Goal: Complete application form: Complete application form

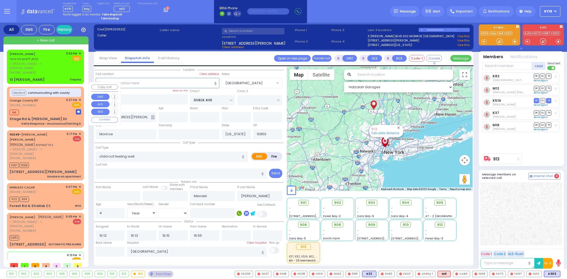
select select "[GEOGRAPHIC_DATA]"
select select "Year"
select select "[DEMOGRAPHIC_DATA]"
click at [52, 71] on div "[PERSON_NAME] קלמן לייבוש טירנויער [PERSON_NAME] - ר' [PERSON_NAME] [PHONE_NUMB…" at bounding box center [45, 66] width 75 height 33
type input "2"
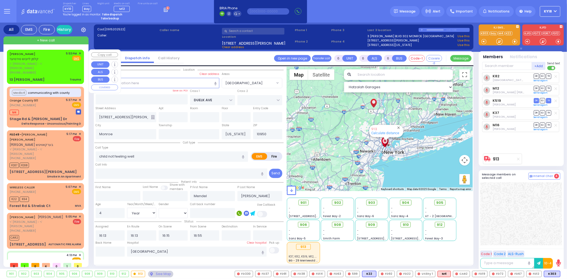
type input "0"
select select
type input "Trauma"
radio input "true"
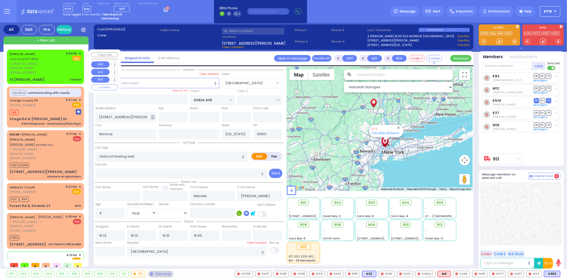
type input "[PERSON_NAME]"
select select
type input "17:53"
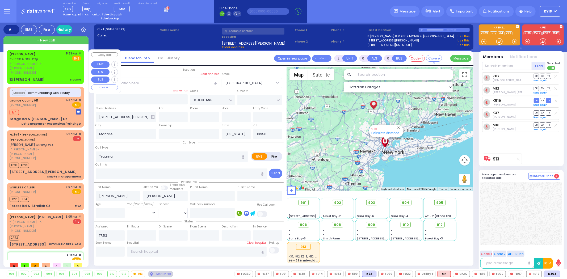
select select "Hatzalah Garages"
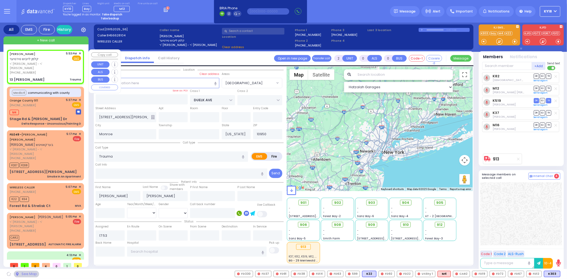
type input "WINCHESTER DR"
type input "13 [PERSON_NAME]"
select select "[GEOGRAPHIC_DATA]"
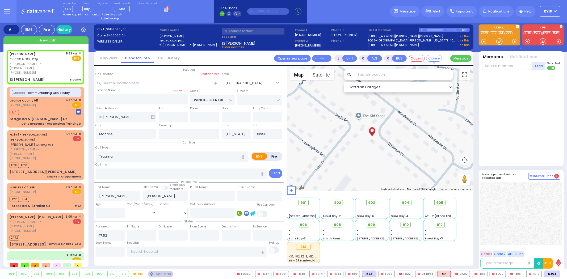
drag, startPoint x: 378, startPoint y: 139, endPoint x: 370, endPoint y: 152, distance: 15.4
click at [370, 152] on div at bounding box center [380, 129] width 186 height 124
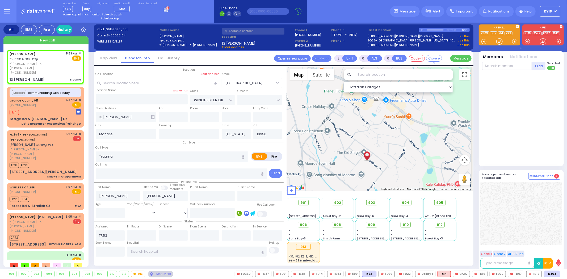
drag, startPoint x: 354, startPoint y: 142, endPoint x: 336, endPoint y: 142, distance: 18.1
click at [336, 142] on div at bounding box center [380, 129] width 186 height 124
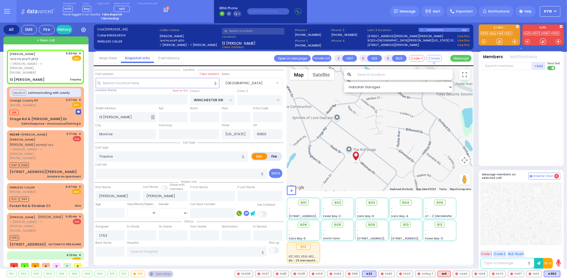
drag, startPoint x: 363, startPoint y: 170, endPoint x: 360, endPoint y: 157, distance: 13.3
click at [360, 157] on div at bounding box center [380, 129] width 186 height 124
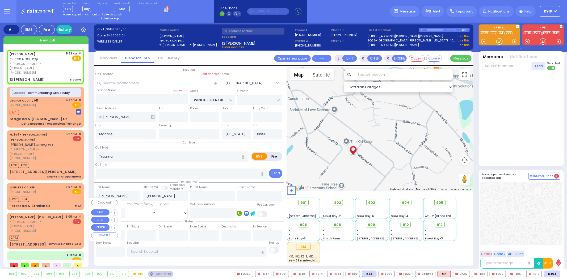
scroll to position [17, 0]
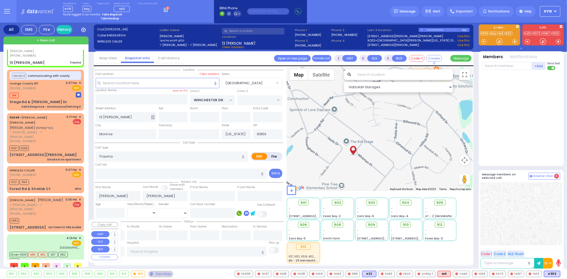
click at [49, 236] on div "4:13 PM ✕ EMS [GEOGRAPHIC_DATA]" at bounding box center [45, 243] width 71 height 14
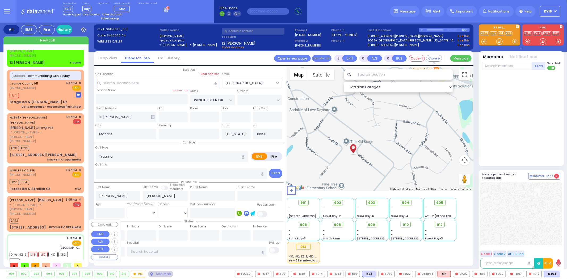
type input "6"
select select
type input "child not feeling well"
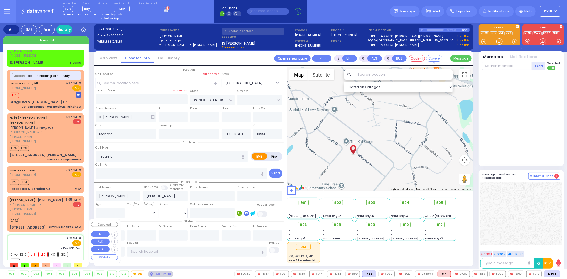
radio input "true"
type input "Mendel"
type input "[PERSON_NAME]"
type input "4"
select select "Year"
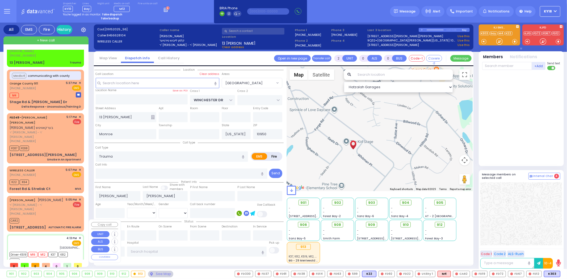
select select "[DEMOGRAPHIC_DATA]"
type input "16:13"
type input "16:15"
type input "16:55"
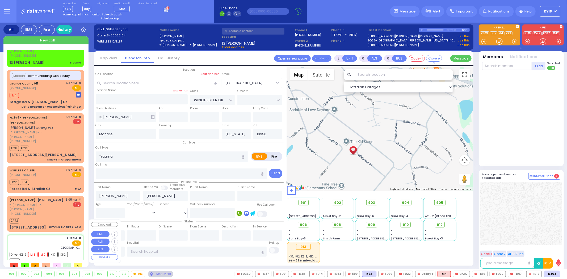
type input "[GEOGRAPHIC_DATA]"
select select "Hatzalah Garages"
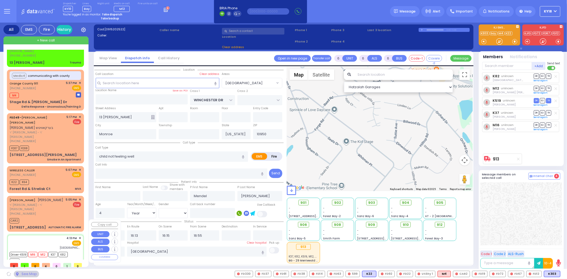
type input "DUELK AVE"
type input "[STREET_ADDRESS][PERSON_NAME]"
select select "[GEOGRAPHIC_DATA]"
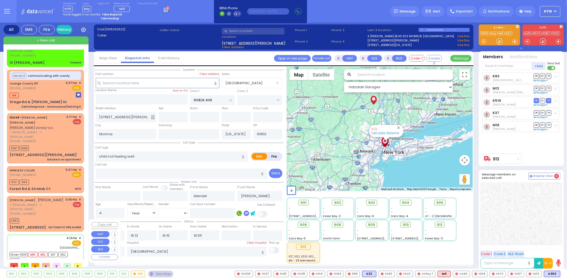
click at [46, 236] on div "4:13 PM ✕ EMS [GEOGRAPHIC_DATA]" at bounding box center [45, 243] width 71 height 14
select select
radio input "true"
select select "Year"
select select "[DEMOGRAPHIC_DATA]"
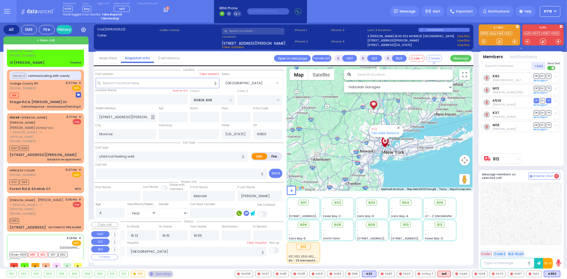
select select "Hatzalah Garages"
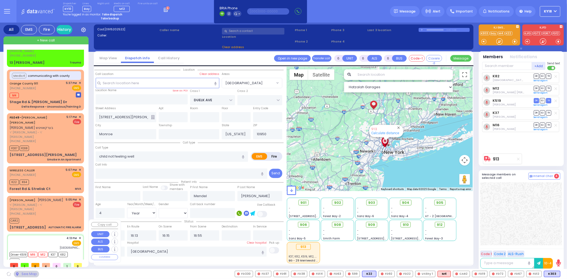
select select "[GEOGRAPHIC_DATA]"
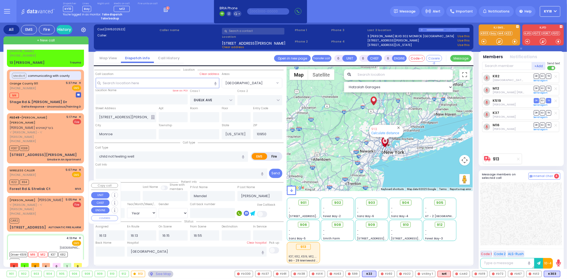
click at [49, 217] on div "CAR2" at bounding box center [45, 220] width 71 height 7
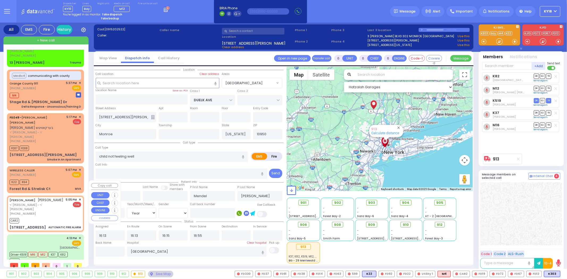
type input "3"
type input "1"
select select
type input "AUTOMATIC FIRE ALARM"
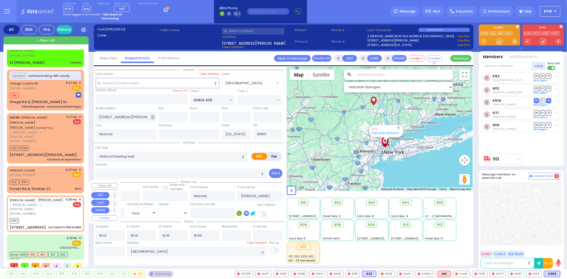
radio input "false"
radio input "true"
type input "[PERSON_NAME]"
select select
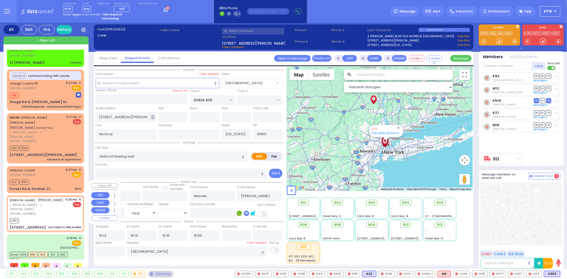
select select
type input "17:05"
type input "17:22"
type input "CHUST RD"
type input "[GEOGRAPHIC_DATA]"
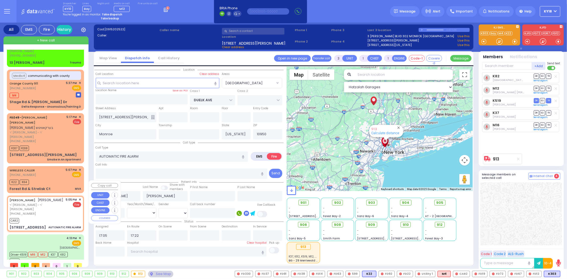
type input "[STREET_ADDRESS]"
type input "201"
select select "VYOEL MOSHE"
select select "Hatzalah Garages"
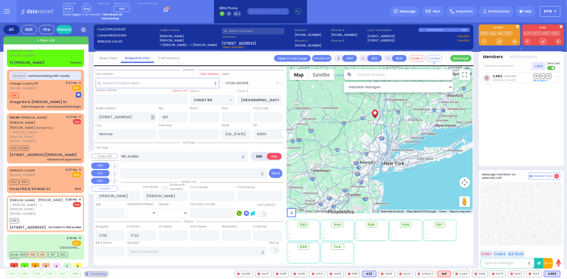
click at [55, 186] on div "Forest Rd & Strelisk Ct MVA" at bounding box center [45, 188] width 71 height 5
type input "6"
select select
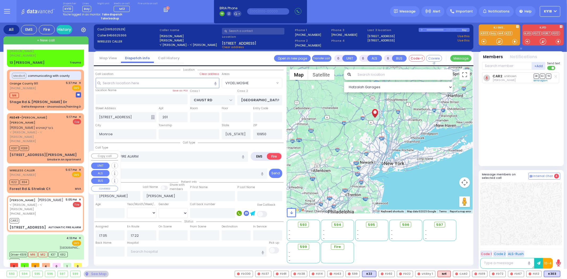
type input "MVA"
radio input "true"
type input "Baruch"
type input "Shtosel"
type input "45"
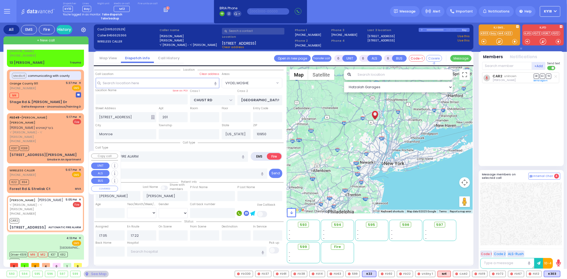
select select "Year"
select select "[DEMOGRAPHIC_DATA]"
type input "17:07"
type input "17:21"
type input "STRALISK COURT"
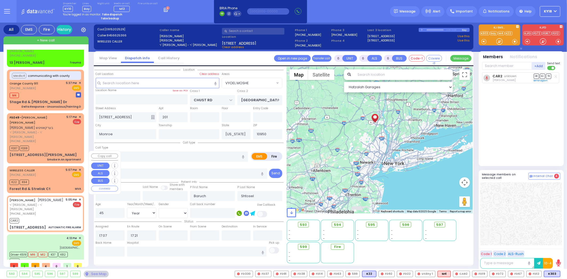
type input "PRESHBURG BLVD"
type input "Forest Rd & Strelisk Ct"
select select "Hatzalah Garages"
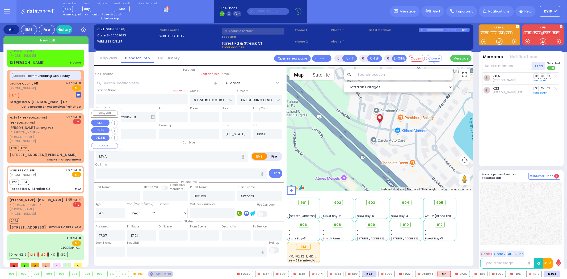
click at [59, 152] on div "[STREET_ADDRESS][PERSON_NAME] Smoke In An Apartment" at bounding box center [45, 156] width 71 height 9
type input "2"
type input "1"
select select
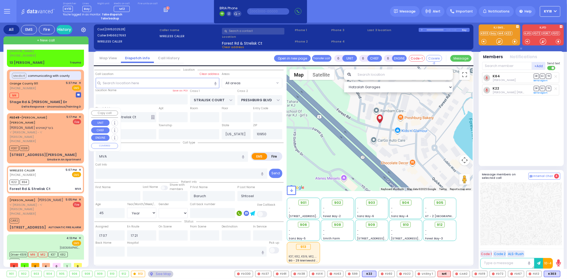
type input "Smoke In An Apartment"
radio input "false"
radio input "true"
type input "[PERSON_NAME]"
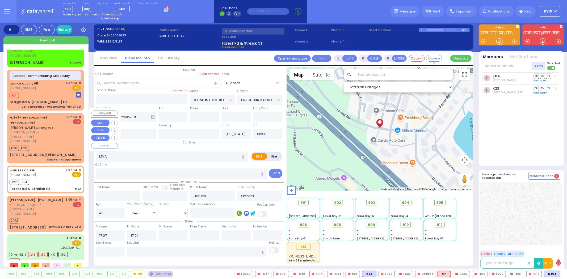
select select
type input "17:17"
type input "17:18"
type input "[PERSON_NAME] LN"
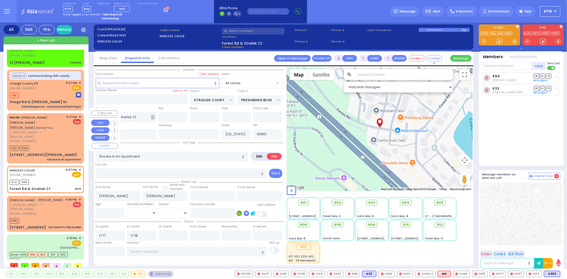
type input "SCHUNNEMUNK RD"
type input "[STREET_ADDRESS][PERSON_NAME]"
type input "202"
select select "SECTION 2"
select select "Hatzalah Garages"
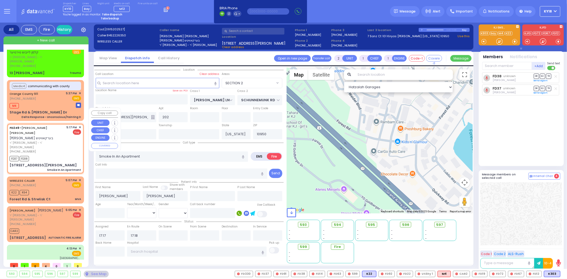
scroll to position [0, 0]
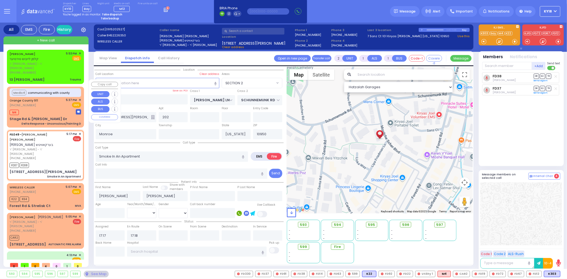
click at [54, 116] on div "Stage Rd & [PERSON_NAME] Dr" at bounding box center [39, 118] width 58 height 5
type input "6"
select select
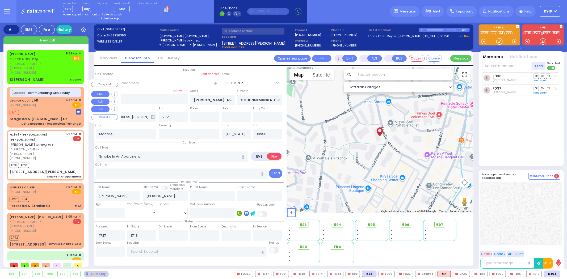
type input "Delta Response - Unconscious/Fainting D"
radio input "true"
type input "Nature: : Delta Response - Unconscious/Fainting D Address: : [GEOGRAPHIC_DATA][…"
select select
type input "17:37"
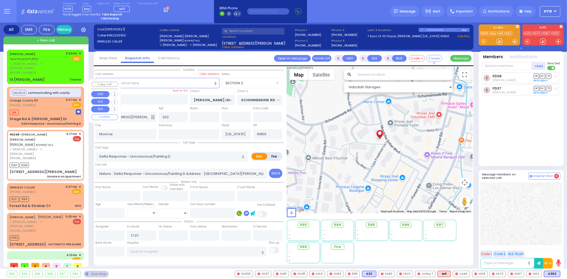
select select "Hatzalah Garages"
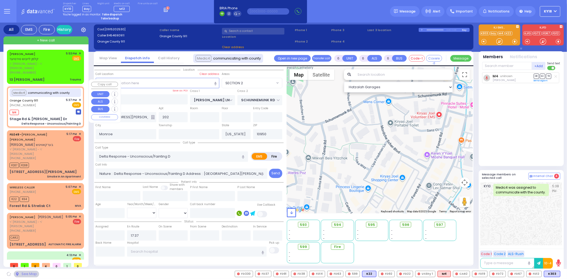
type input "Stage Rd & [PERSON_NAME] Dr"
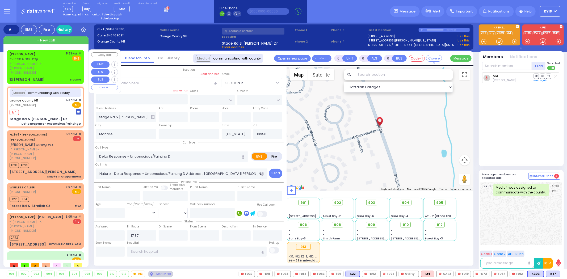
click at [50, 70] on div "[PHONE_NUMBER]" at bounding box center [37, 72] width 55 height 5
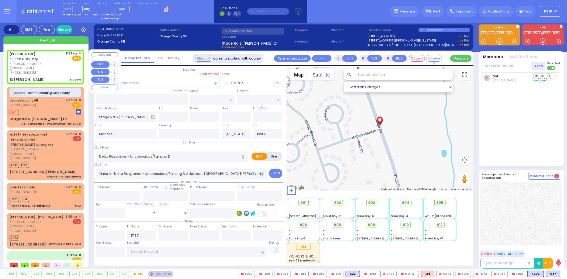
type input "2"
type input "0"
select select
type input "Trauma"
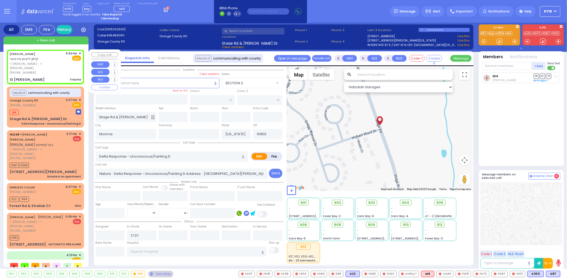
radio input "true"
type input "[PERSON_NAME]"
select select
type input "17:53"
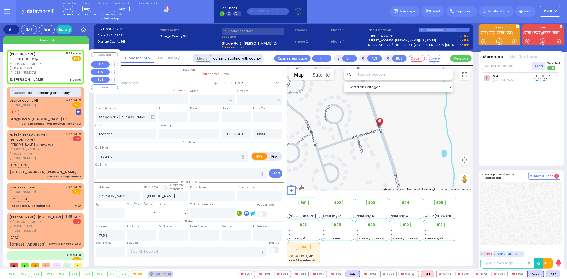
type input "WINCHESTER DR"
type input "13 [PERSON_NAME]"
select select "[GEOGRAPHIC_DATA]"
select select "Hatzalah Garages"
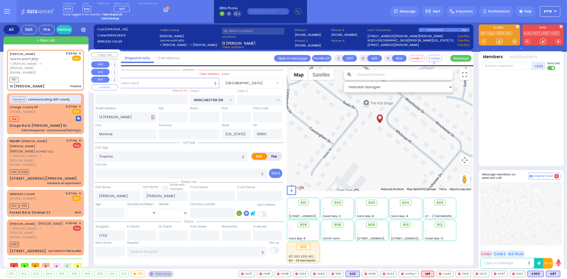
select select
radio input "true"
select select
type input "17:55"
select select "Hatzalah Garages"
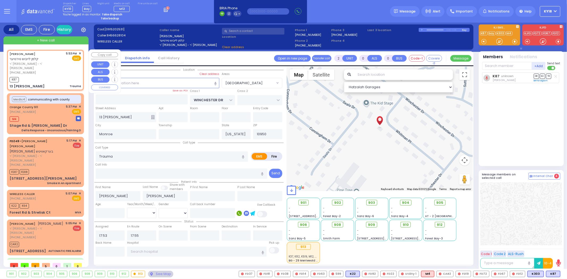
select select "[GEOGRAPHIC_DATA]"
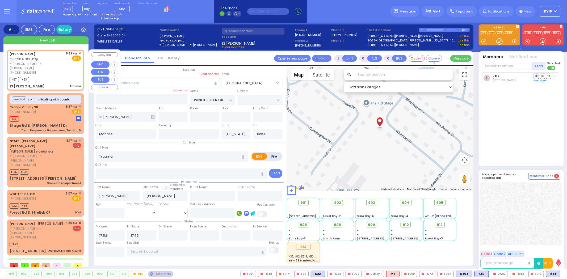
select select
radio input "true"
select select
select select "Hatzalah Garages"
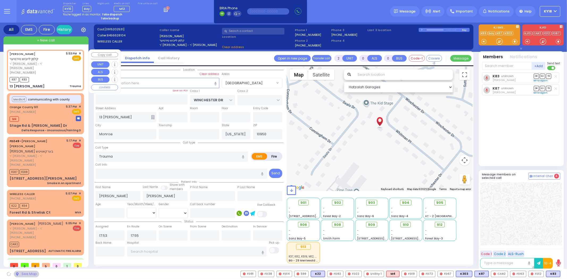
select select "[GEOGRAPHIC_DATA]"
